Goal: Information Seeking & Learning: Learn about a topic

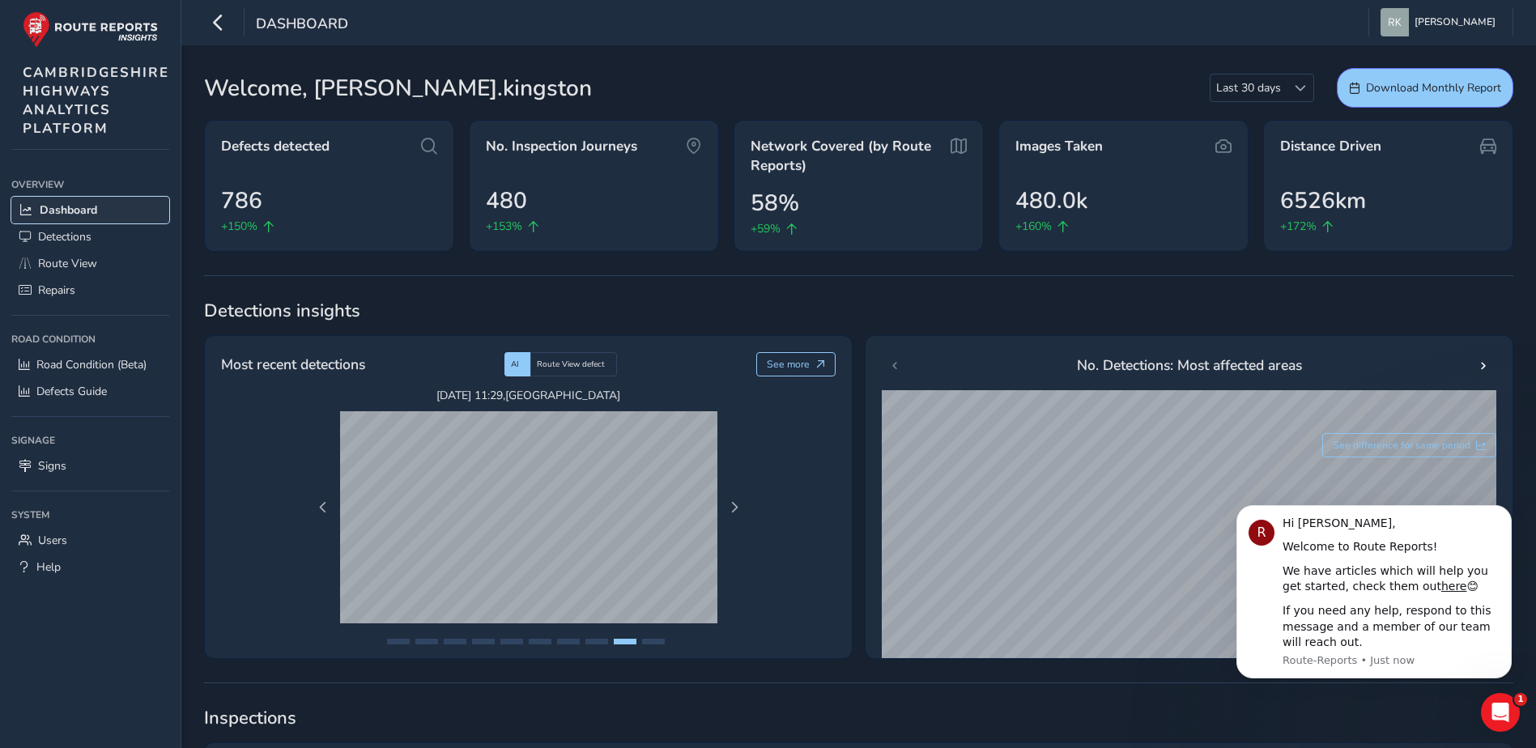
click at [58, 207] on span "Dashboard" at bounding box center [69, 209] width 58 height 15
click at [67, 76] on span "CAMBRIDGESHIRE HIGHWAYS ANALYTICS PLATFORM" at bounding box center [96, 100] width 147 height 75
click at [92, 28] on img at bounding box center [90, 29] width 135 height 36
click at [214, 19] on icon "button" at bounding box center [218, 22] width 17 height 28
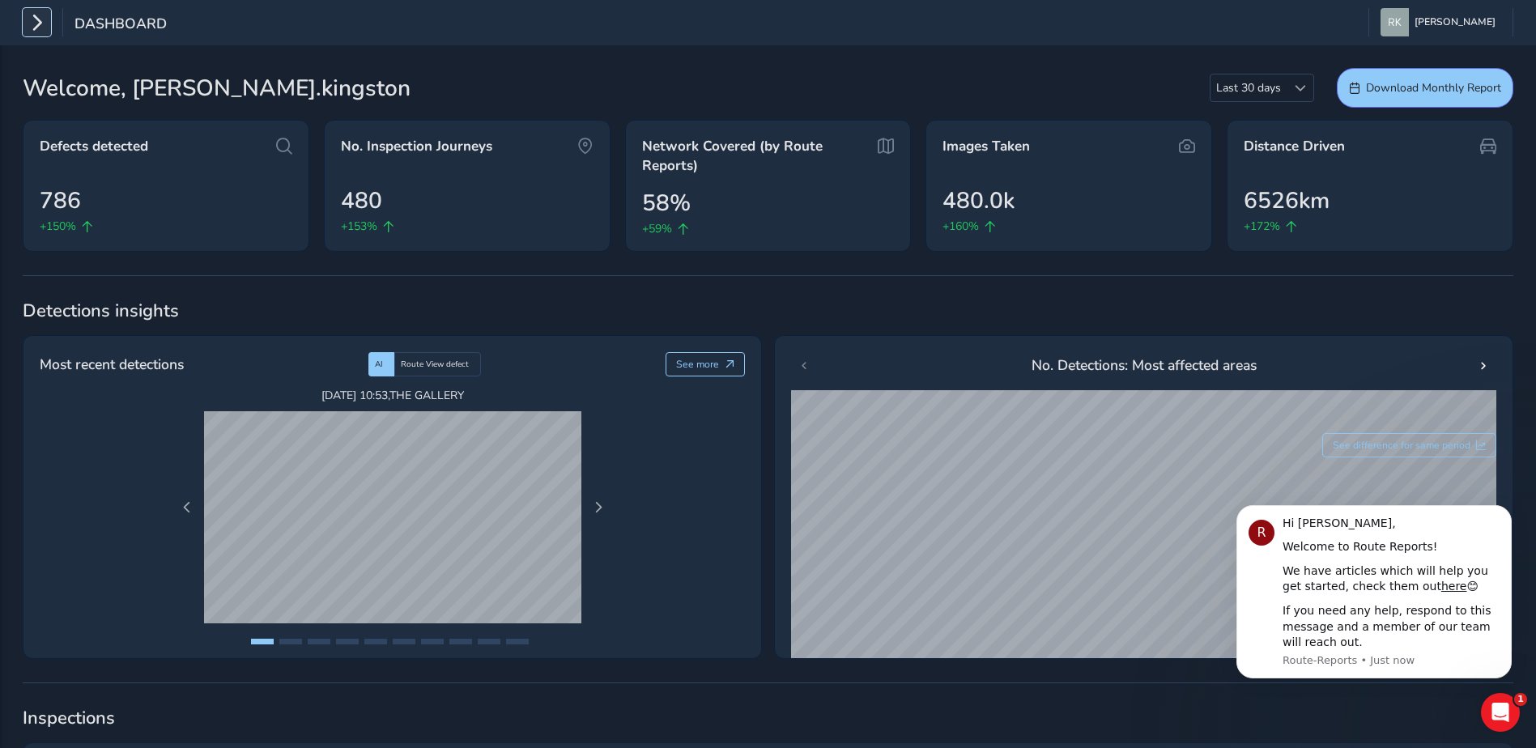
click at [42, 27] on icon "button" at bounding box center [36, 22] width 17 height 28
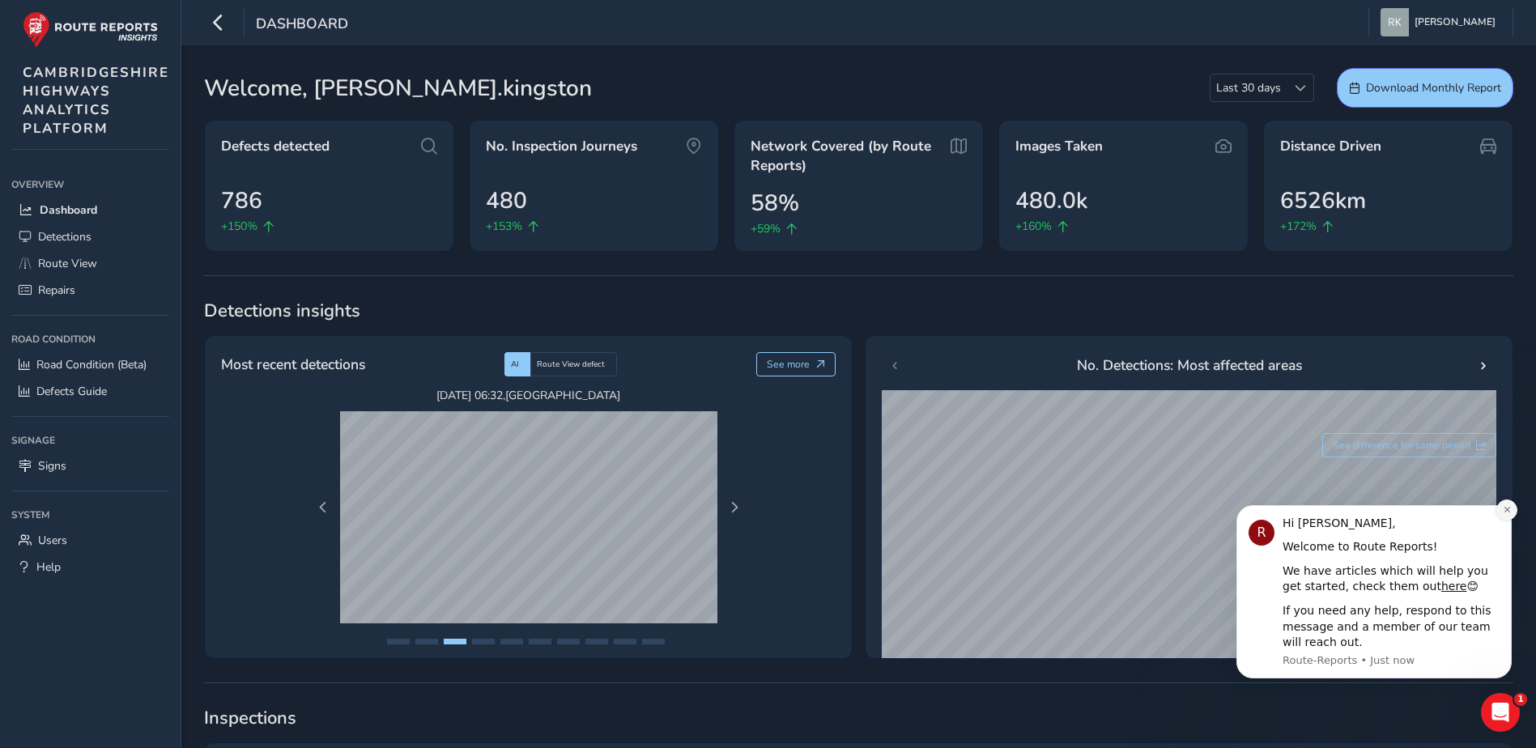
click at [1507, 515] on button "Dismiss notification" at bounding box center [1507, 510] width 21 height 21
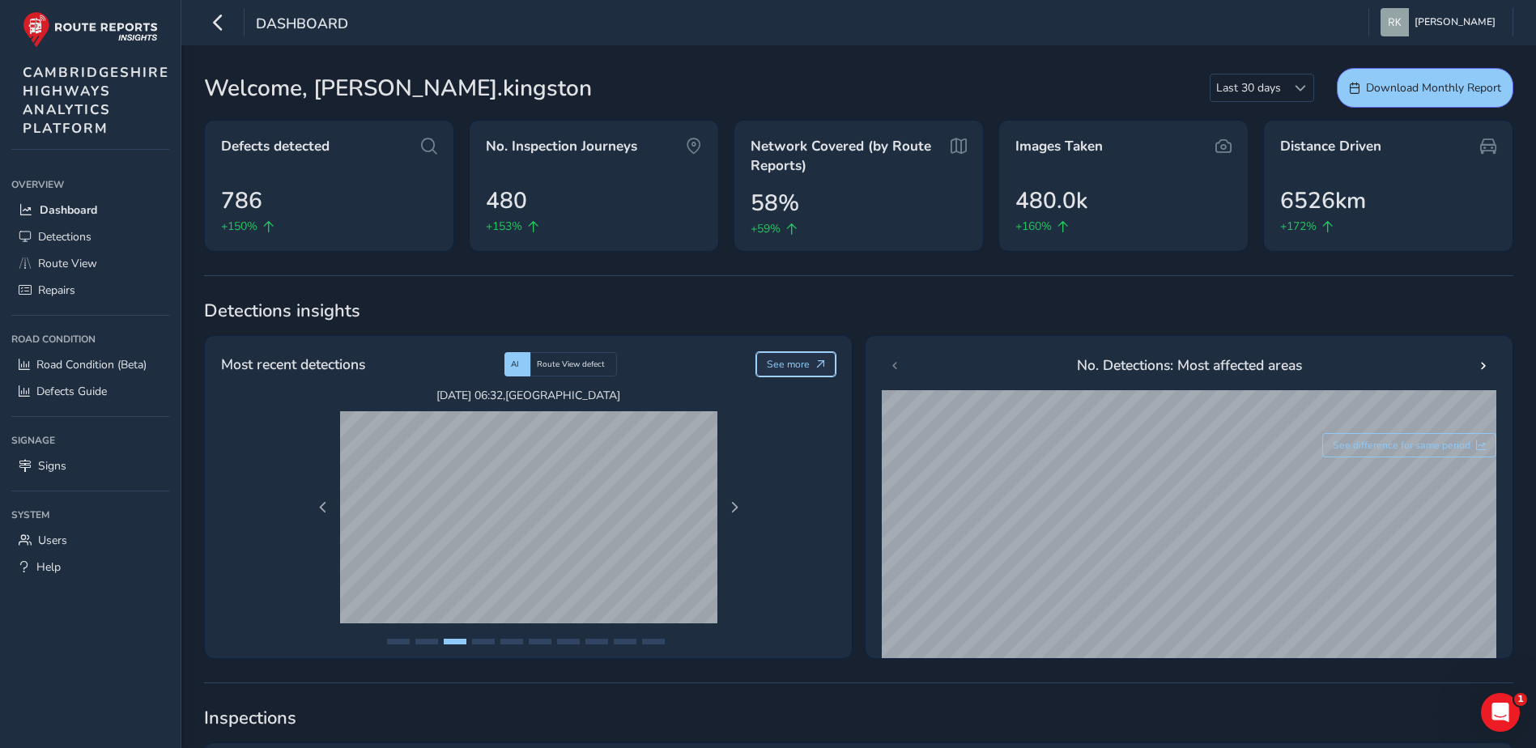
click at [808, 366] on span "See more" at bounding box center [788, 364] width 43 height 13
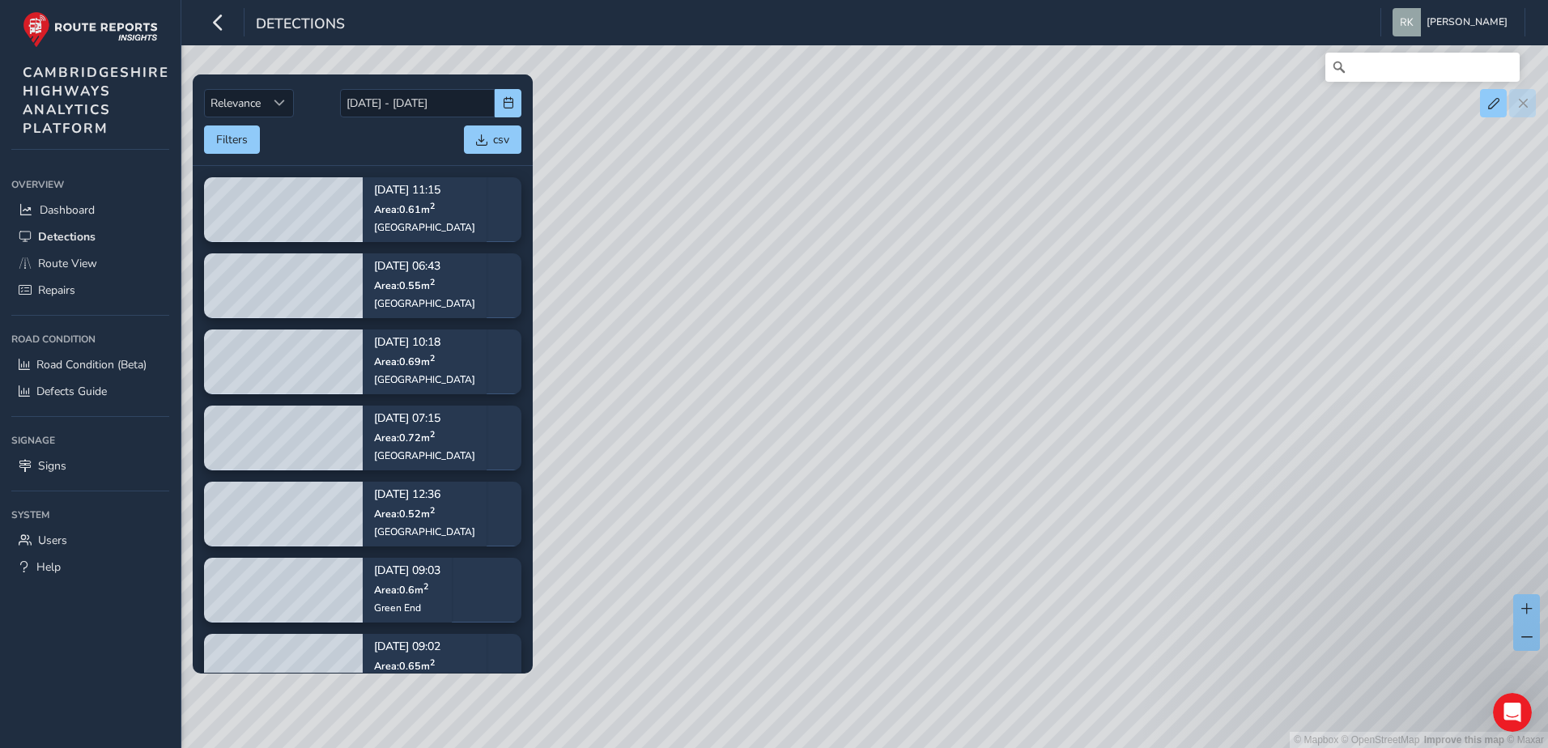
click at [785, 292] on div "© Mapbox © OpenStreetMap Improve this map © Maxar" at bounding box center [774, 374] width 1548 height 748
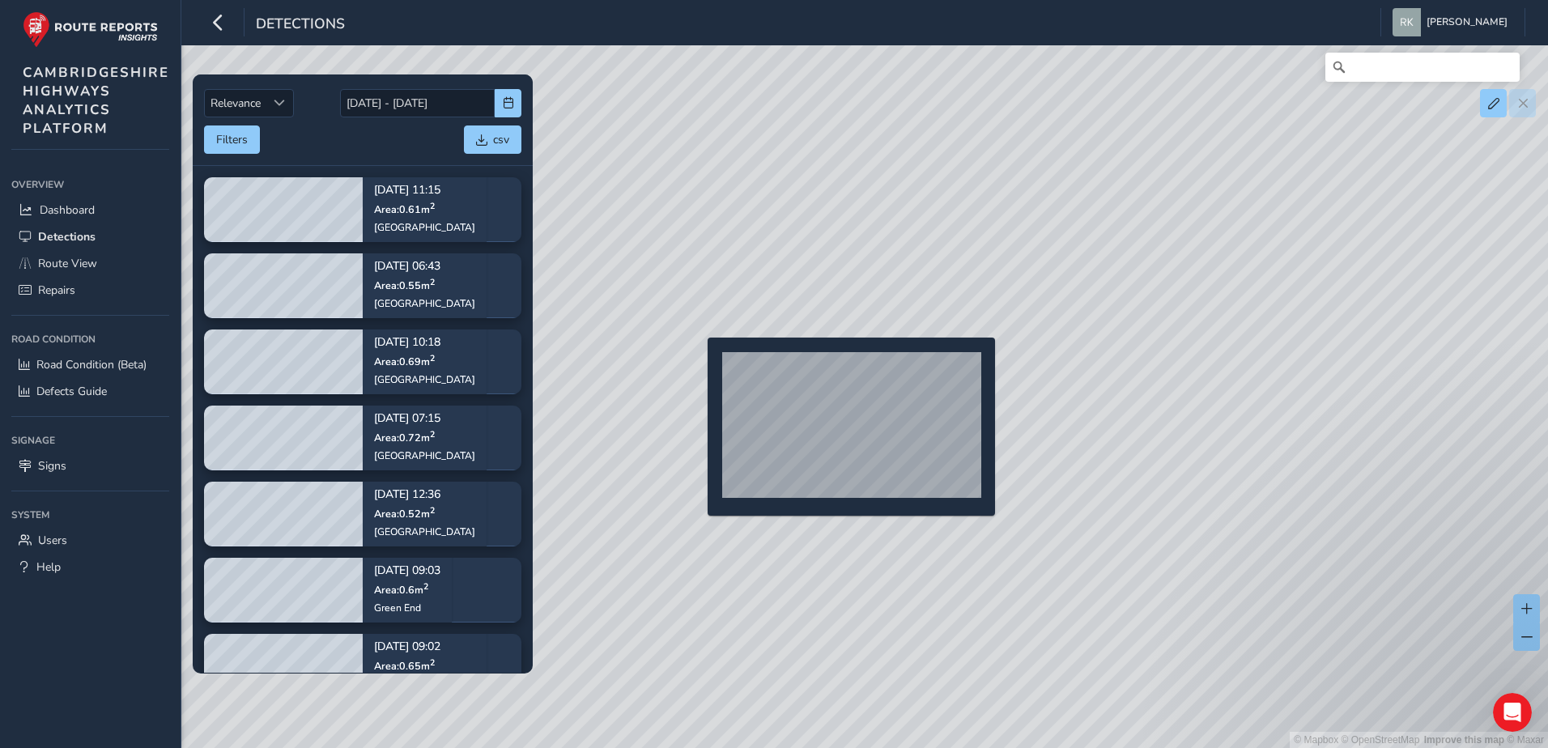
click at [698, 364] on div "© Mapbox © OpenStreetMap Improve this map © Maxar" at bounding box center [774, 374] width 1548 height 748
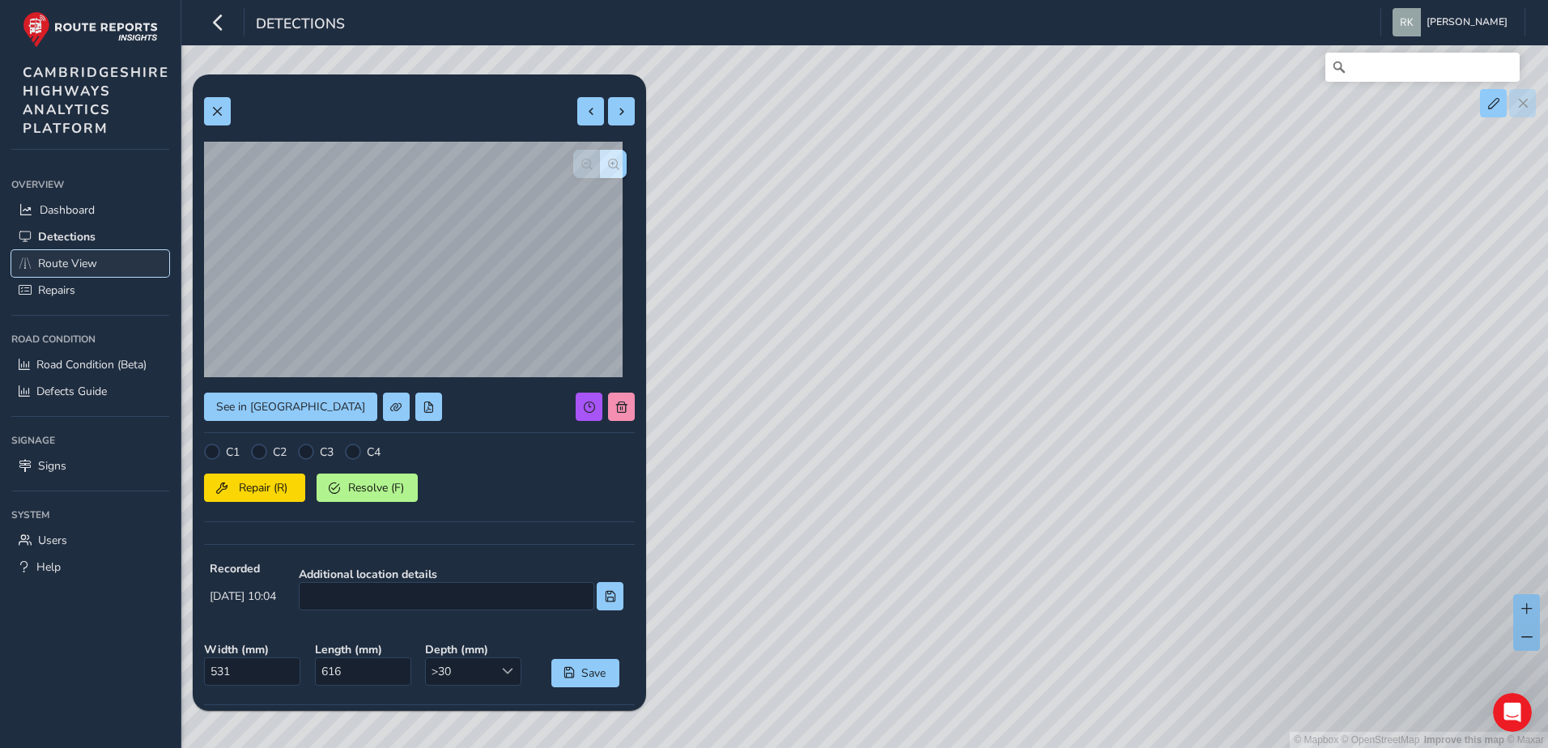
click at [59, 268] on span "Route View" at bounding box center [67, 263] width 59 height 15
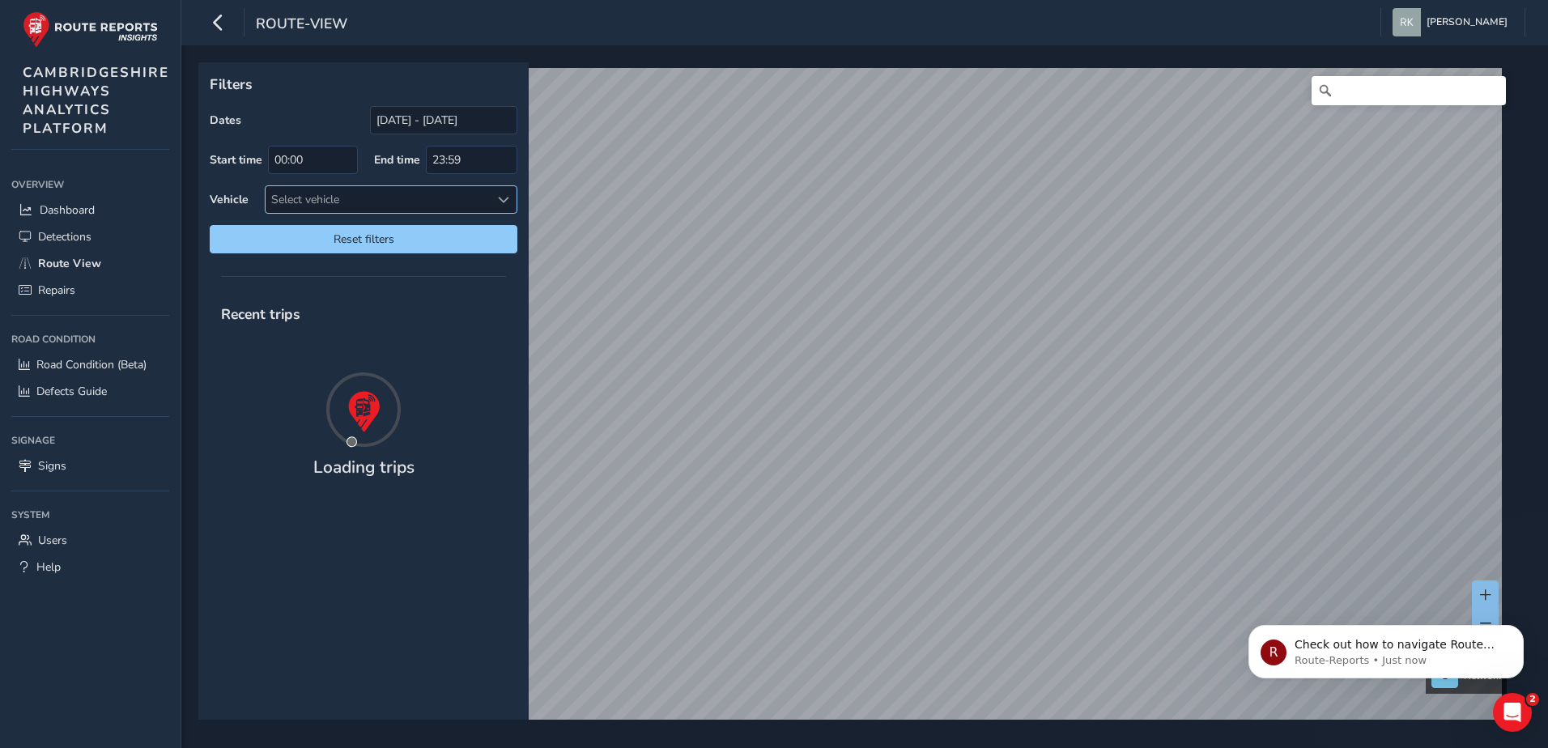
click at [505, 202] on span at bounding box center [503, 199] width 11 height 11
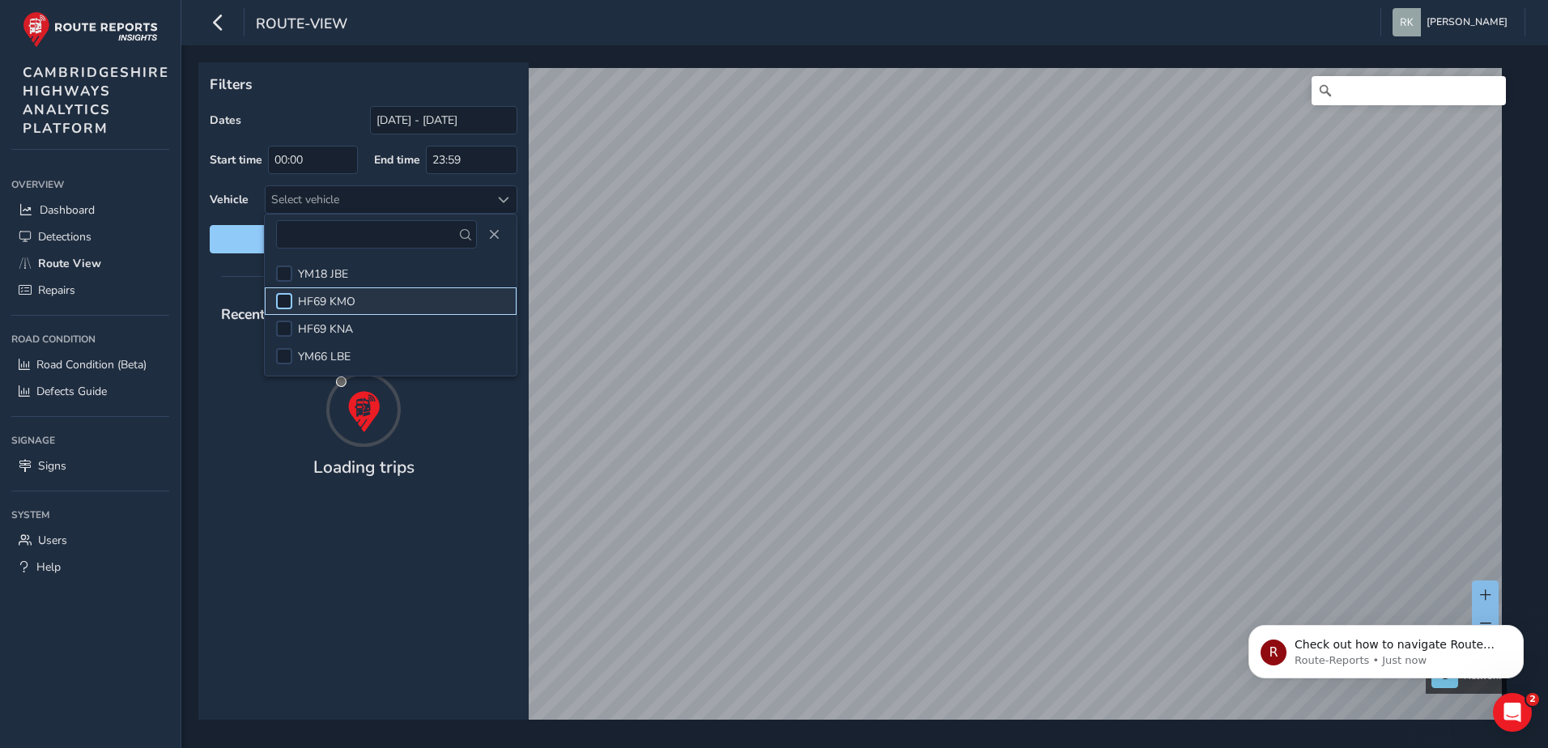
click at [285, 303] on div at bounding box center [284, 301] width 16 height 16
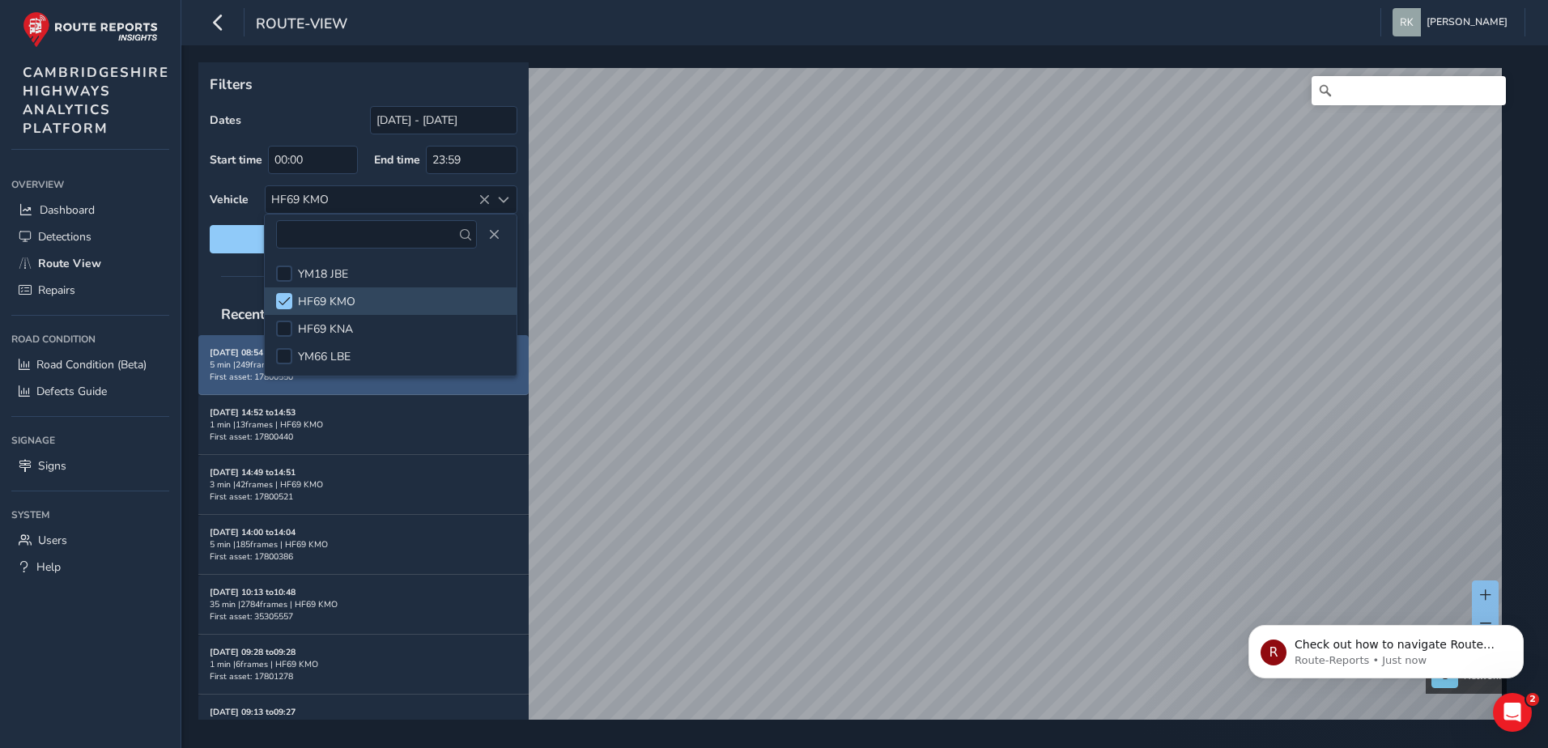
click at [226, 377] on span "First asset: 17800550" at bounding box center [251, 377] width 83 height 12
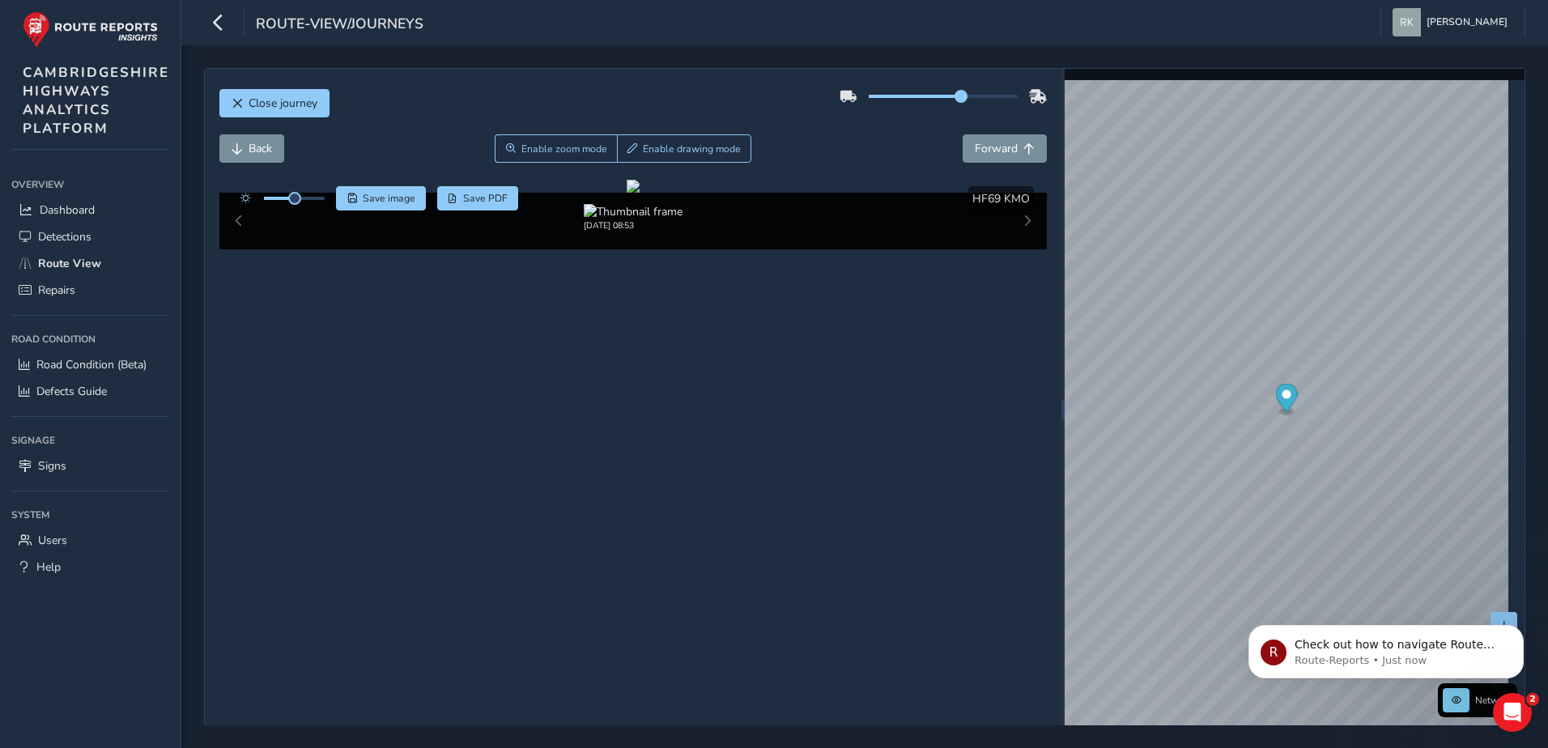
drag, startPoint x: 938, startPoint y: 97, endPoint x: 961, endPoint y: 96, distance: 23.5
click at [961, 96] on span at bounding box center [961, 96] width 13 height 13
click at [1019, 249] on div "[DATE] 08:53" at bounding box center [633, 221] width 828 height 57
click at [1016, 249] on div "[DATE] 08:53" at bounding box center [633, 221] width 828 height 57
click at [1004, 147] on span "Forward" at bounding box center [996, 148] width 43 height 15
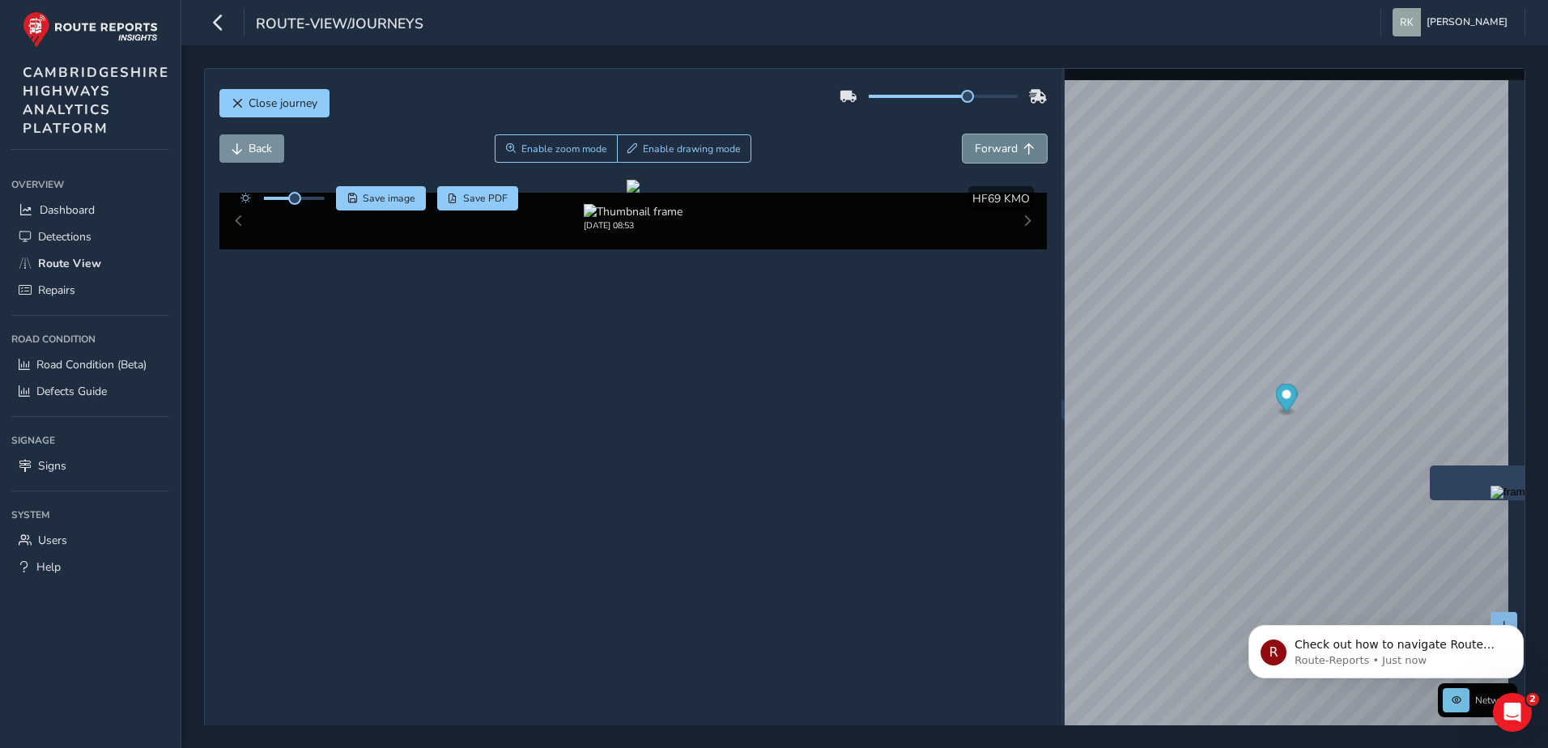
click at [1003, 147] on span "Forward" at bounding box center [996, 148] width 43 height 15
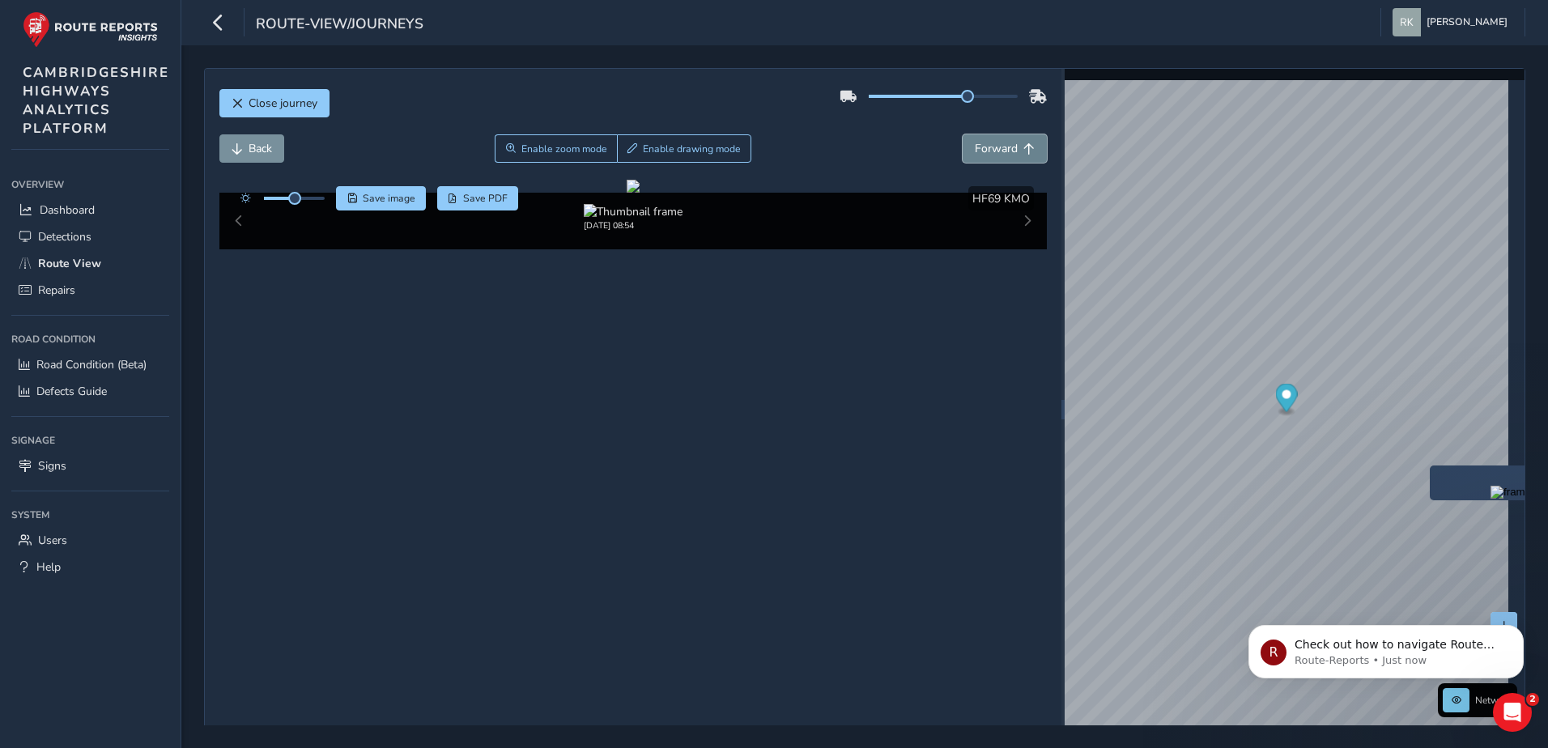
click at [1003, 147] on span "Forward" at bounding box center [996, 148] width 43 height 15
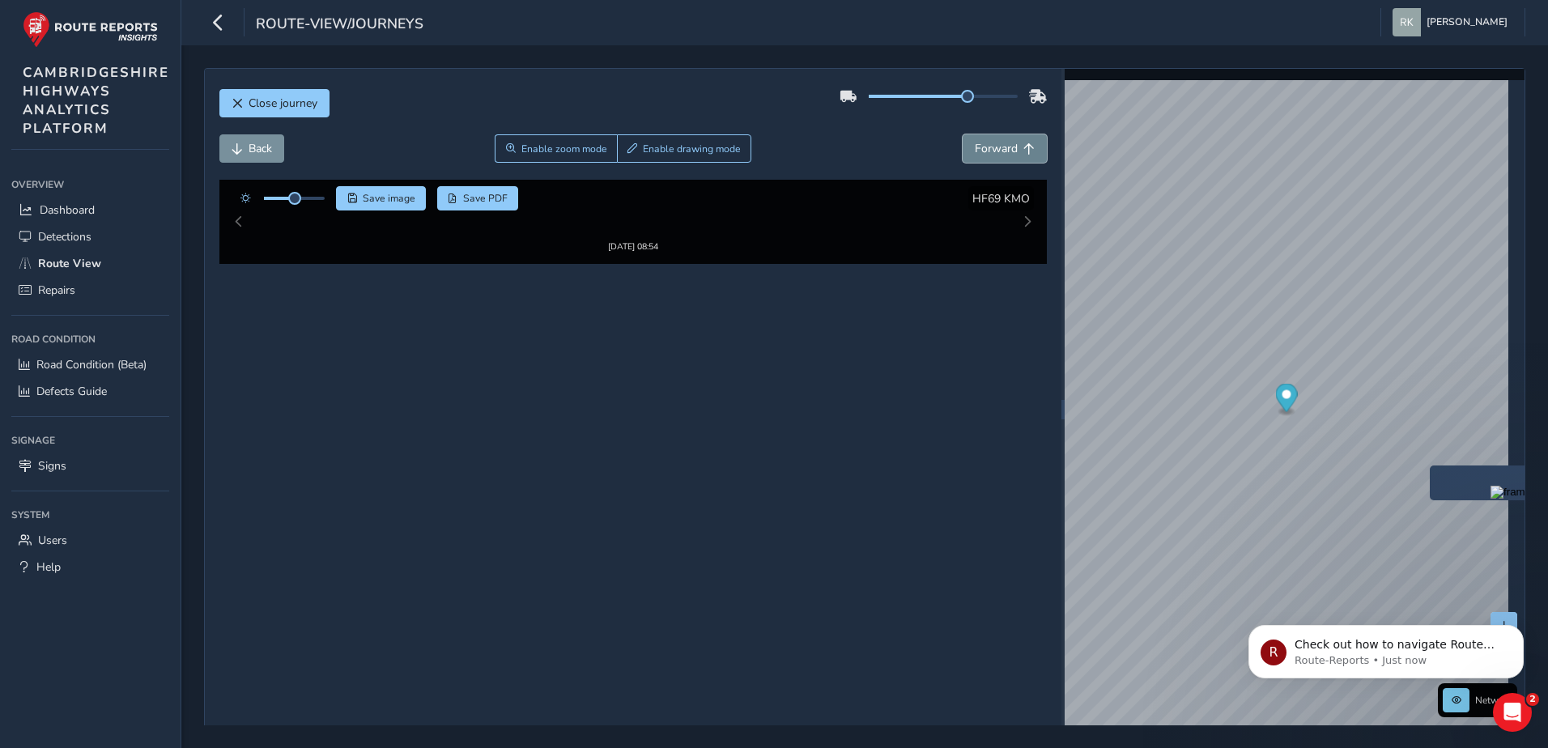
click at [1003, 147] on span "Forward" at bounding box center [996, 148] width 43 height 15
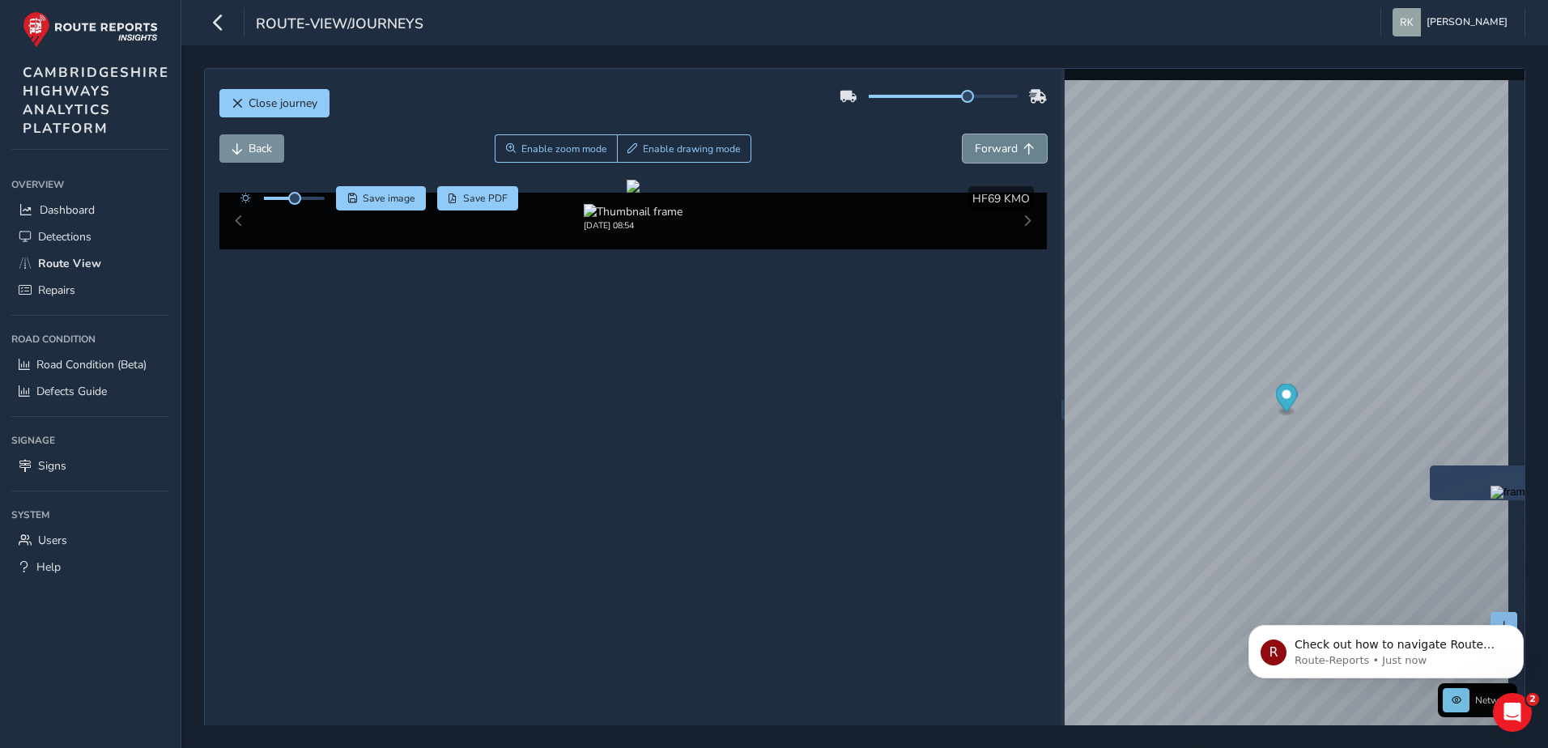
click at [1003, 147] on span "Forward" at bounding box center [996, 148] width 43 height 15
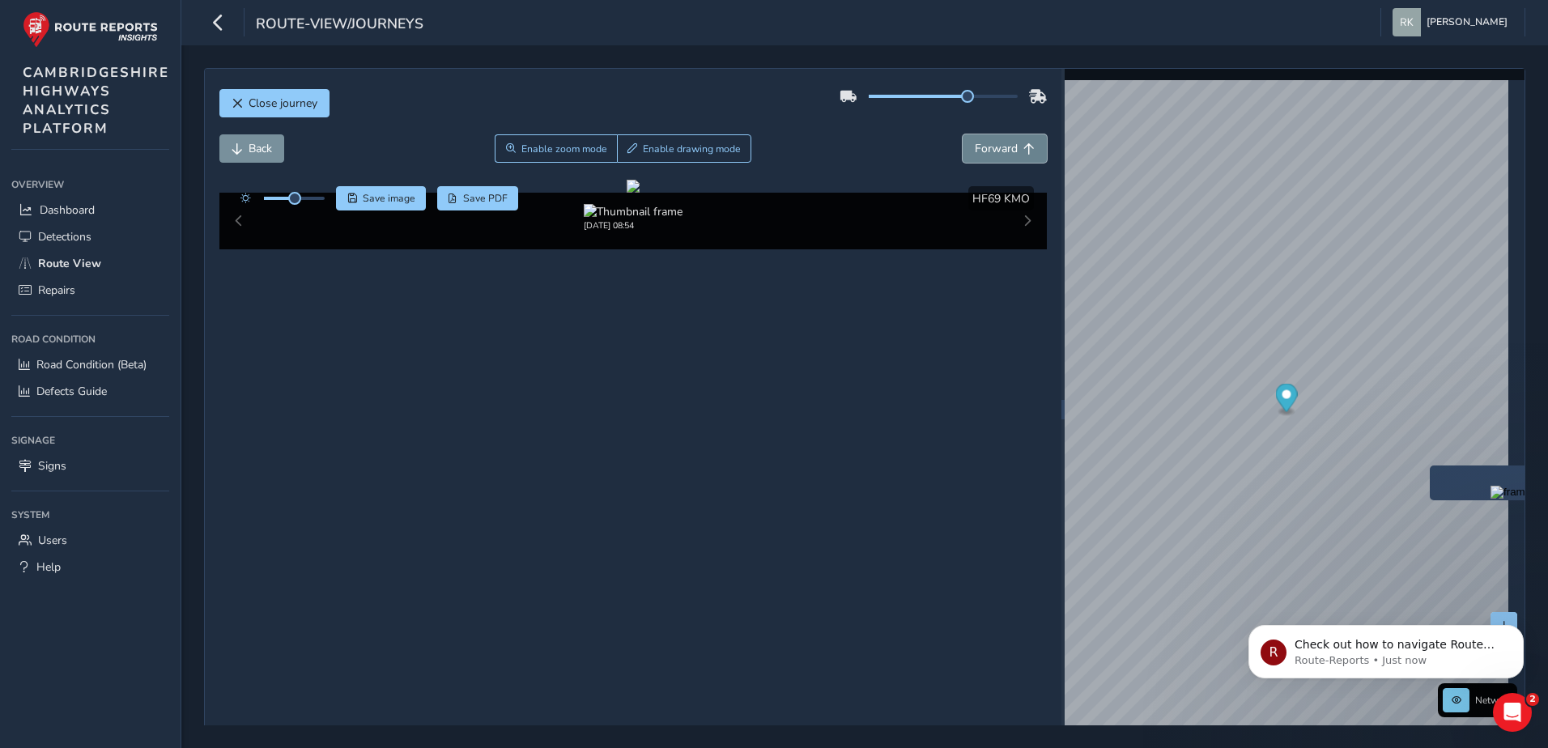
click at [1003, 147] on span "Forward" at bounding box center [996, 148] width 43 height 15
click at [1002, 147] on span "Forward" at bounding box center [996, 148] width 43 height 15
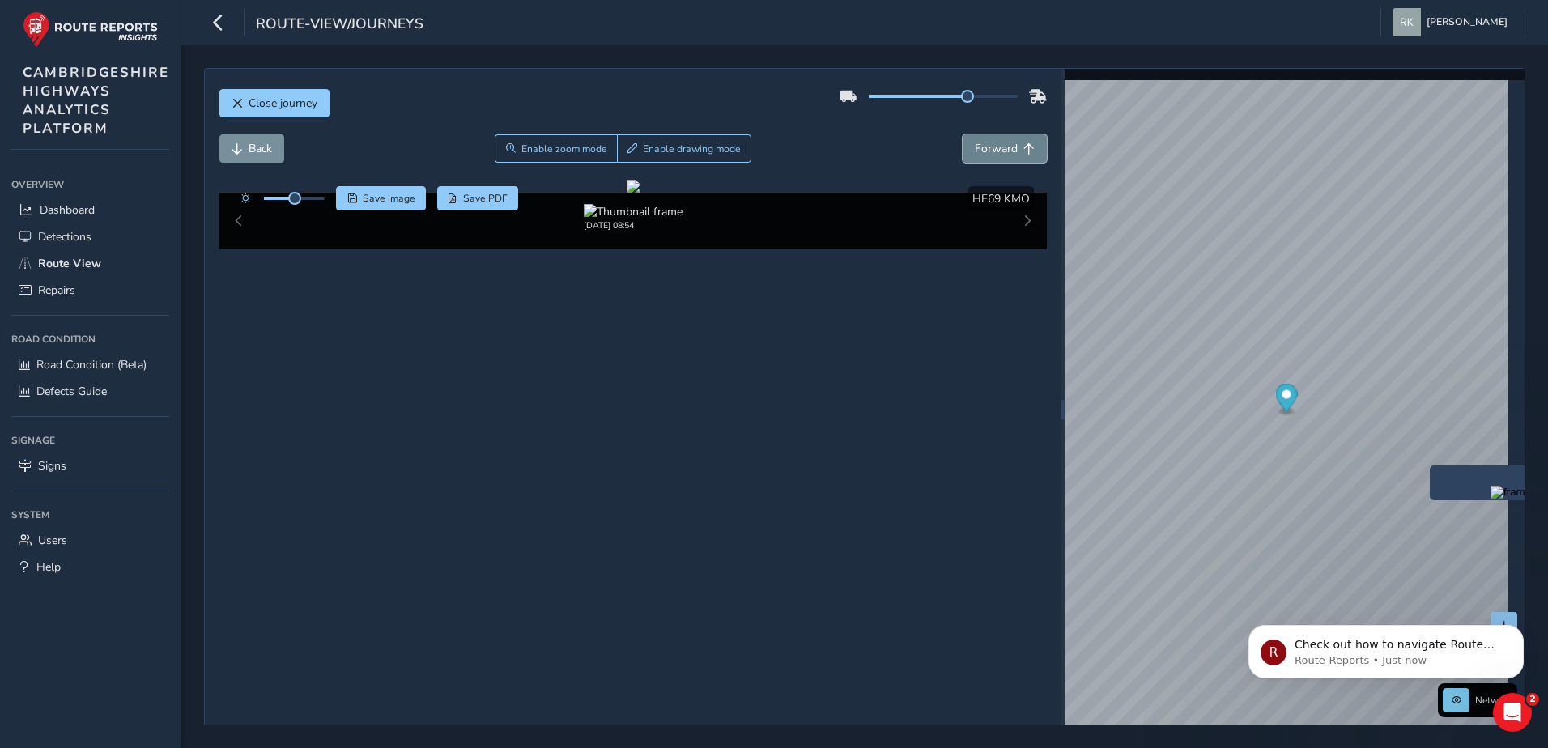
click at [1000, 147] on span "Forward" at bounding box center [996, 148] width 43 height 15
click at [999, 147] on span "Forward" at bounding box center [996, 148] width 43 height 15
click at [999, 146] on span "Forward" at bounding box center [996, 148] width 43 height 15
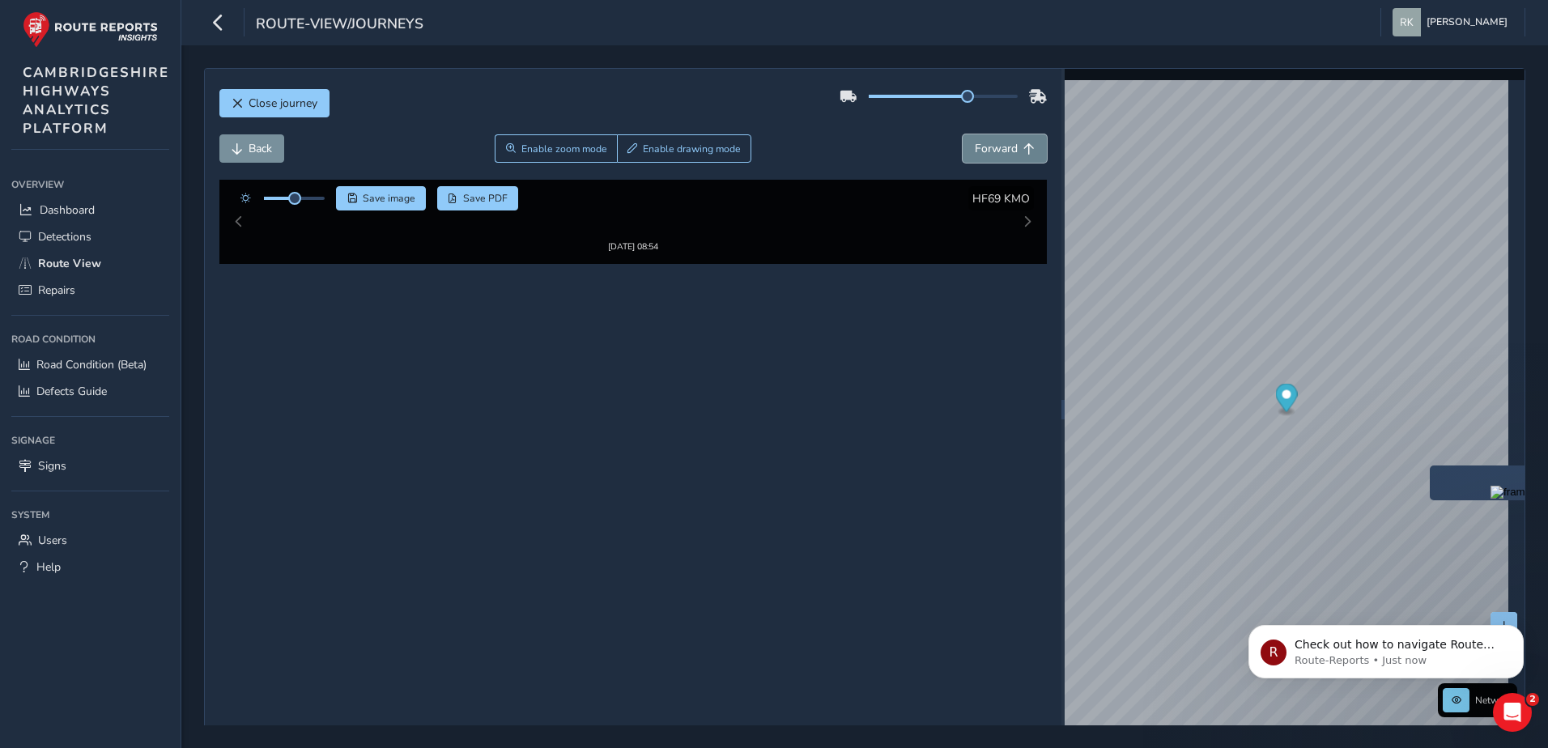
click at [999, 146] on span "Forward" at bounding box center [996, 148] width 43 height 15
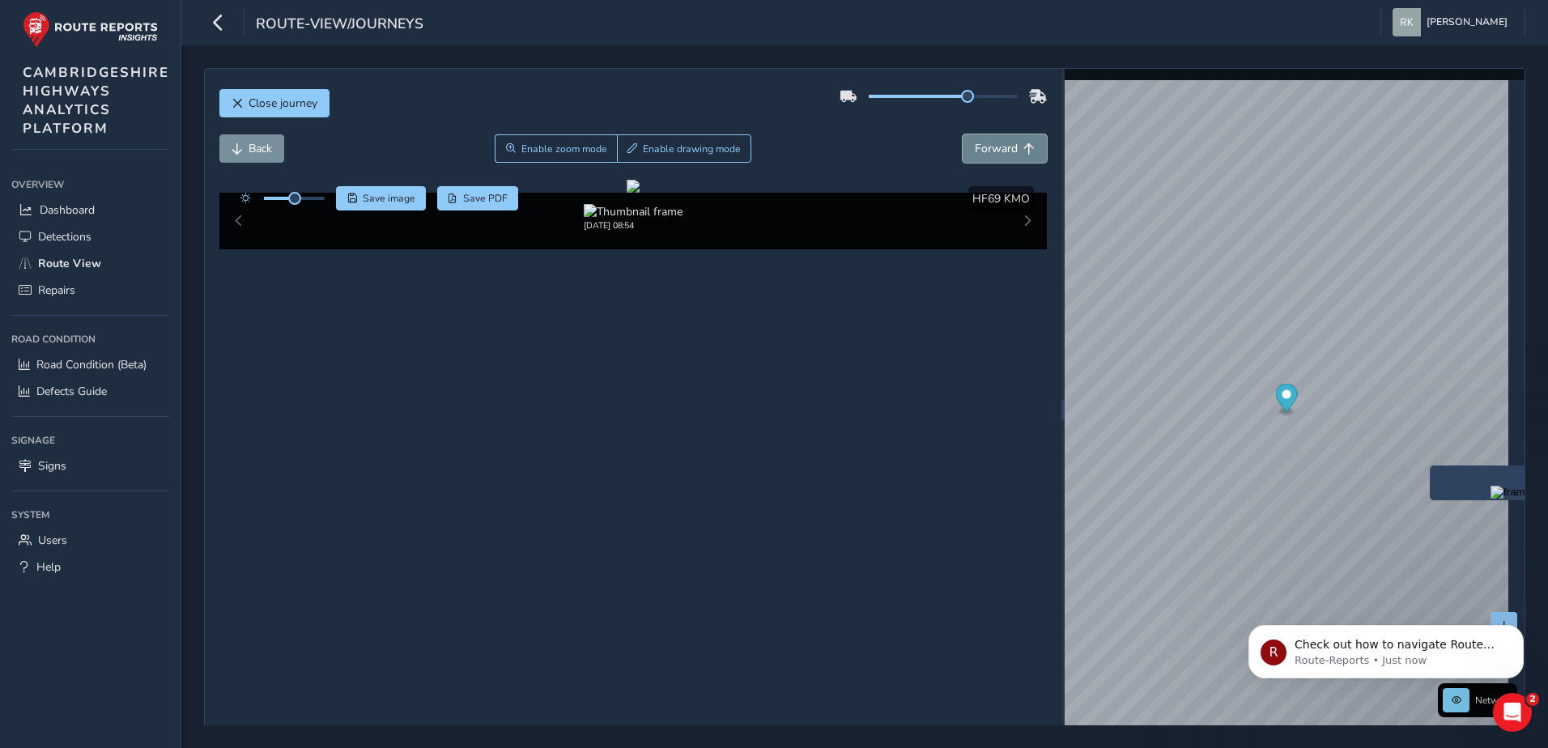
click at [999, 146] on span "Forward" at bounding box center [996, 148] width 43 height 15
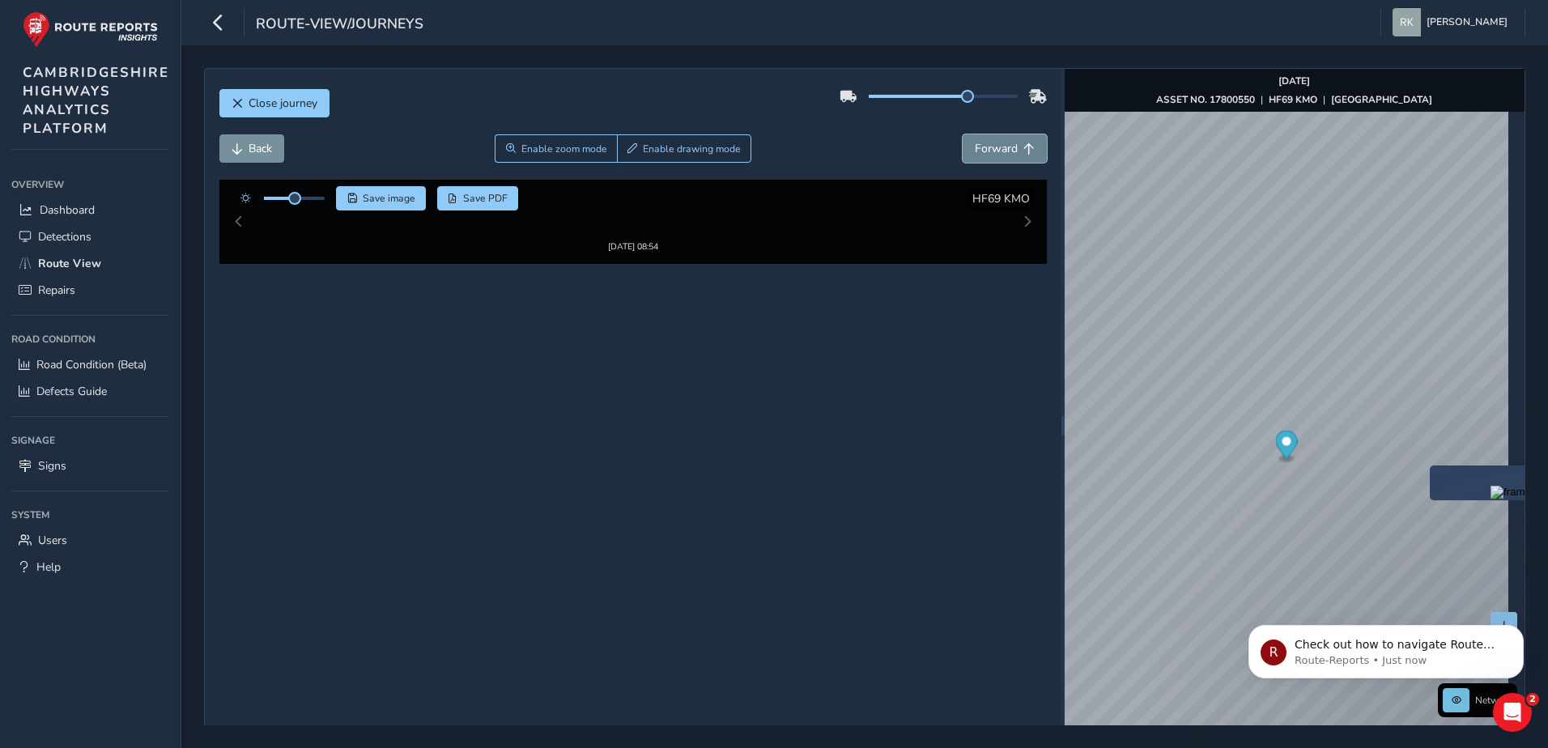
click at [999, 146] on span "Forward" at bounding box center [996, 148] width 43 height 15
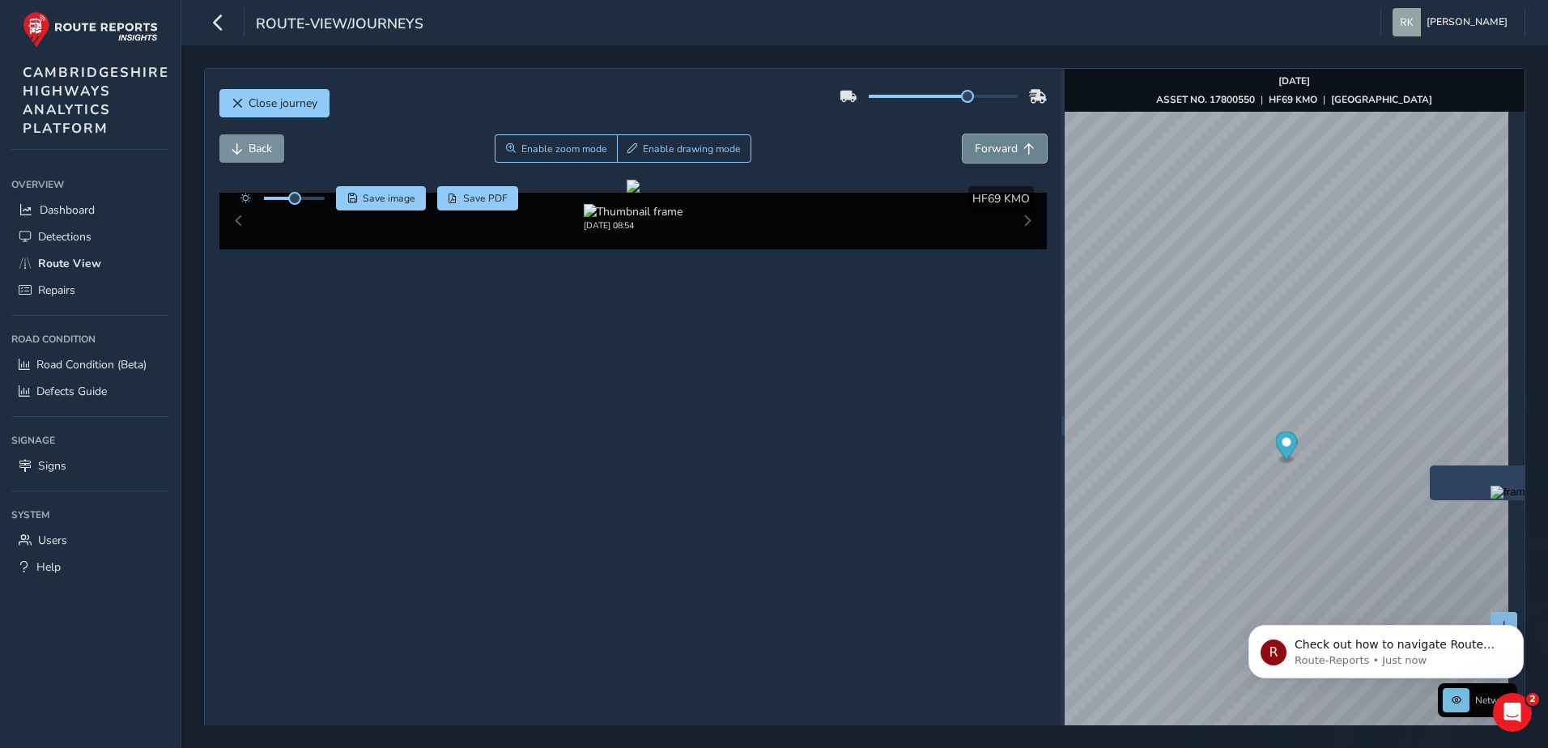
click at [999, 146] on span "Forward" at bounding box center [996, 148] width 43 height 15
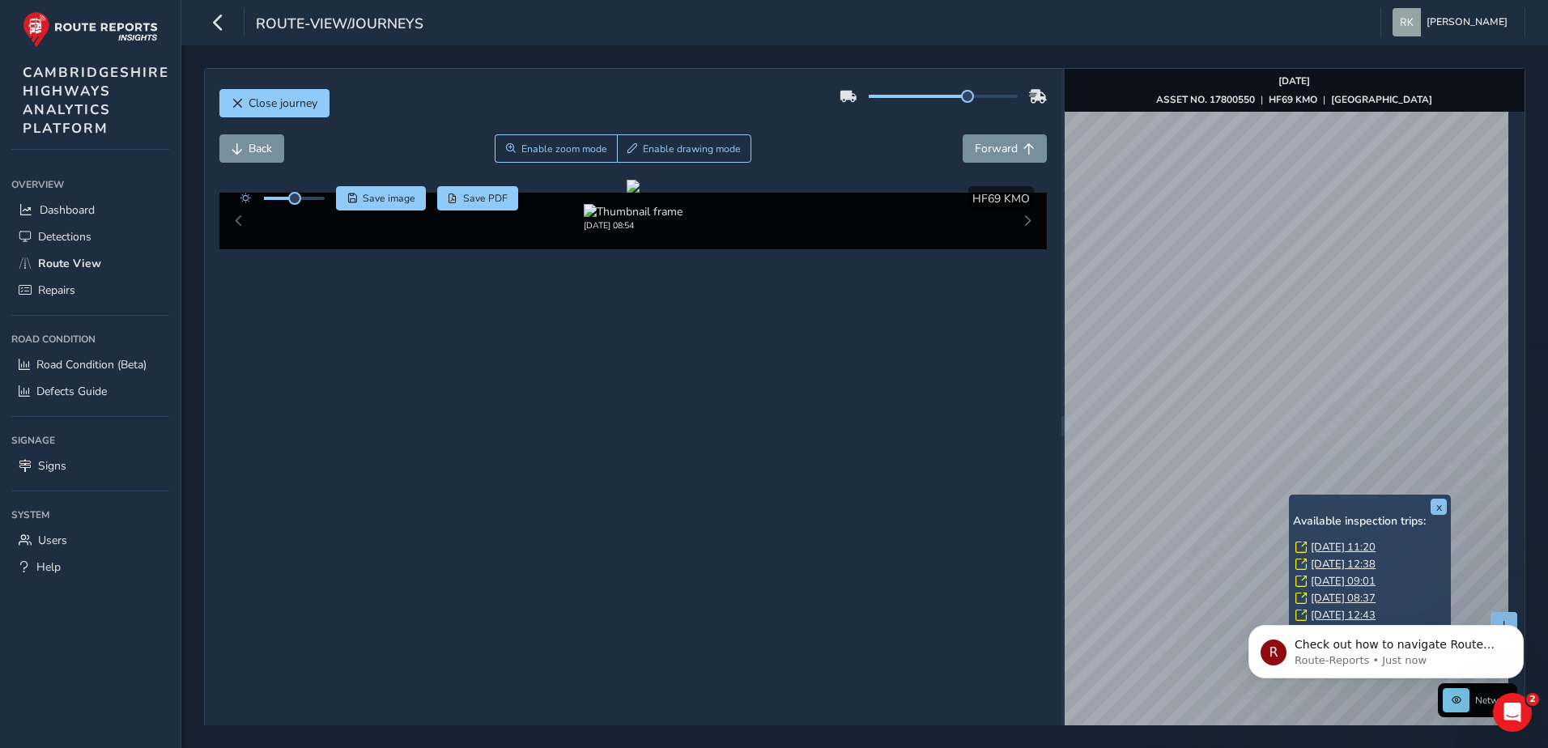
click at [1290, 498] on div "x Available inspection trips: [DATE] 11:20 [DATE] 12:38 [DATE] 09:01 [DATE] 08:…" at bounding box center [1370, 587] width 162 height 184
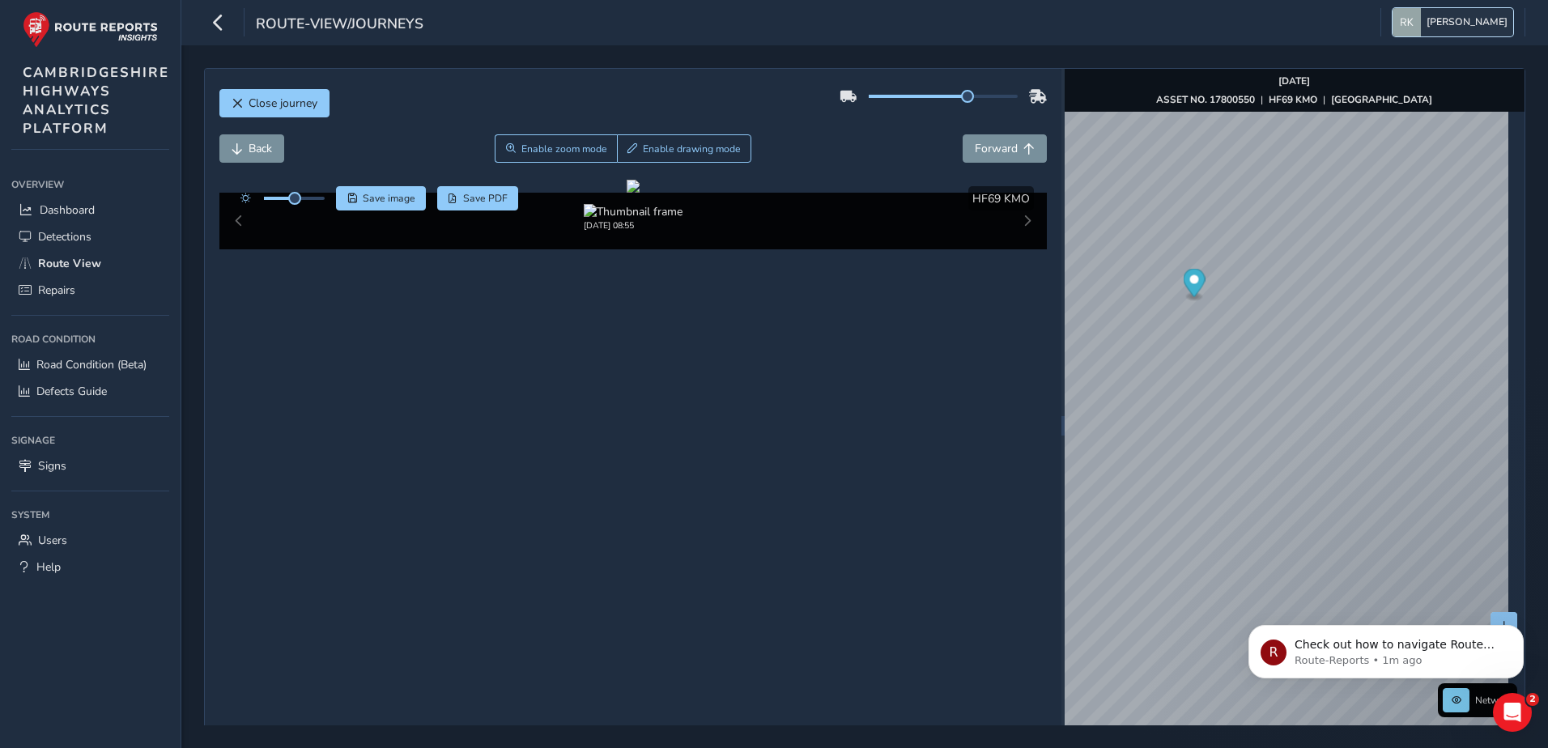
click at [1426, 18] on button "[PERSON_NAME]" at bounding box center [1453, 22] width 121 height 28
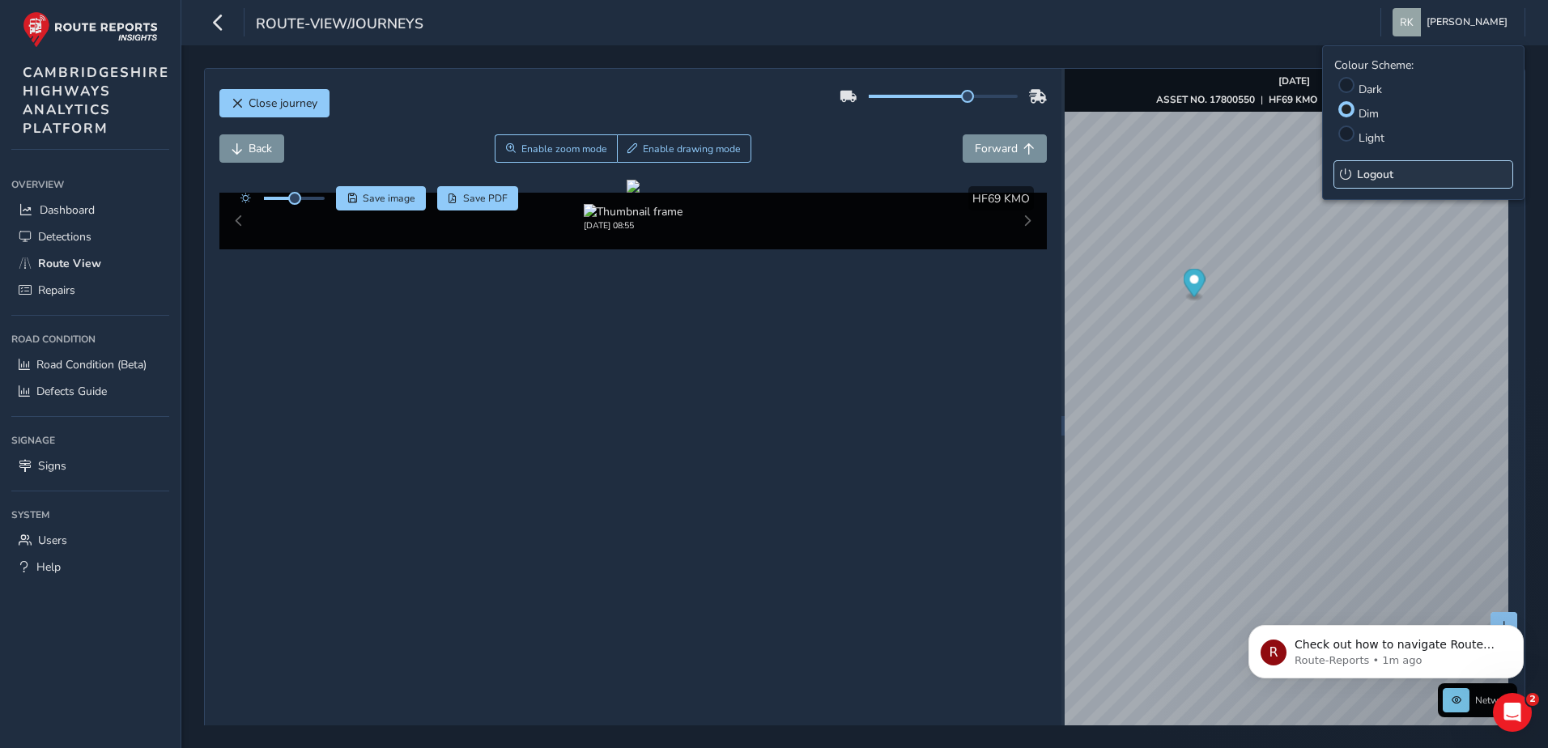
click at [1384, 174] on span "Logout" at bounding box center [1375, 174] width 36 height 15
